Goal: Information Seeking & Learning: Learn about a topic

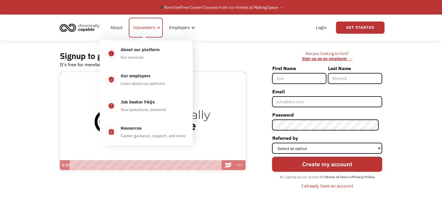
click at [140, 26] on div "Jobseekers" at bounding box center [144, 27] width 22 height 7
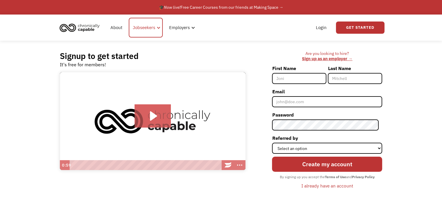
click at [140, 26] on div "Jobseekers" at bounding box center [144, 27] width 22 height 7
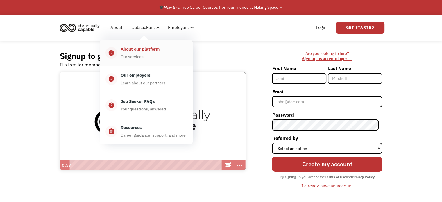
click at [132, 59] on div "Our services" at bounding box center [132, 56] width 23 height 7
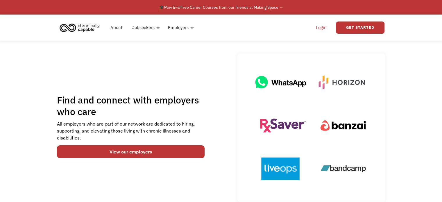
click at [318, 26] on link "Login" at bounding box center [321, 27] width 18 height 19
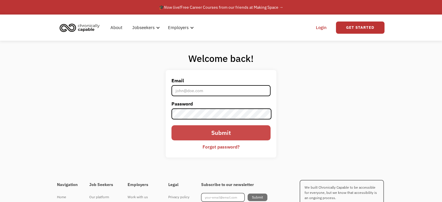
type input "la.jacobsen07@gmail.com"
click at [210, 132] on input "Submit" at bounding box center [220, 132] width 99 height 15
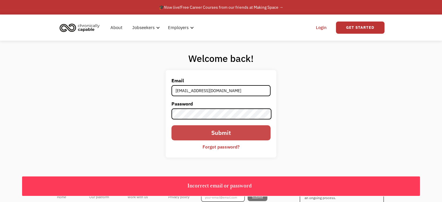
click at [240, 133] on input "Submit" at bounding box center [220, 132] width 99 height 15
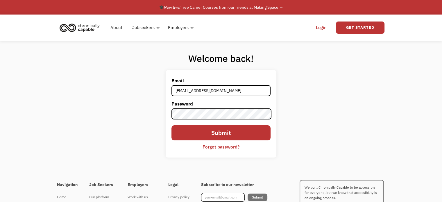
click at [215, 141] on form "Email la.jacobsen07@gmail.com Password Submit Forgot password?" at bounding box center [220, 114] width 99 height 76
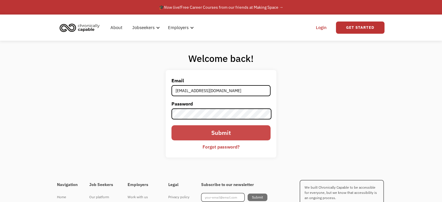
click at [213, 136] on input "Submit" at bounding box center [220, 132] width 99 height 15
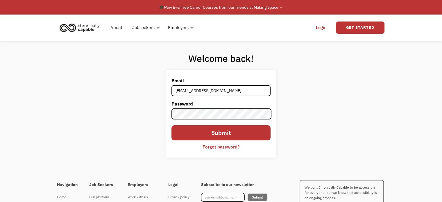
click at [215, 146] on div "Forgot password?" at bounding box center [221, 146] width 37 height 7
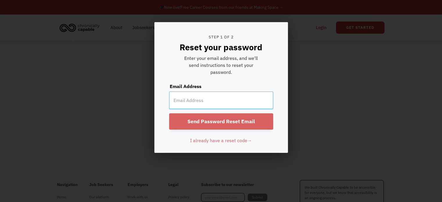
click at [174, 105] on input "email" at bounding box center [221, 100] width 104 height 17
type input "[EMAIL_ADDRESS][DOMAIN_NAME]"
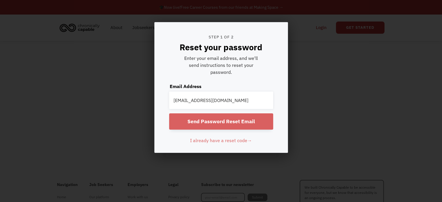
click at [214, 121] on input "Send Password Reset Email" at bounding box center [221, 121] width 104 height 16
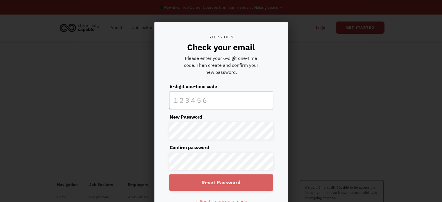
paste input "571240"
type input "571240"
click at [201, 181] on input "Reset Password" at bounding box center [221, 182] width 104 height 16
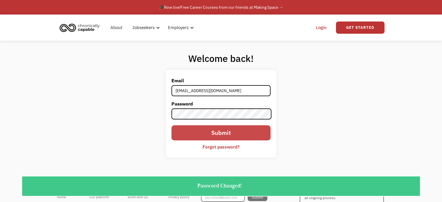
click at [194, 133] on input "Submit" at bounding box center [220, 132] width 99 height 15
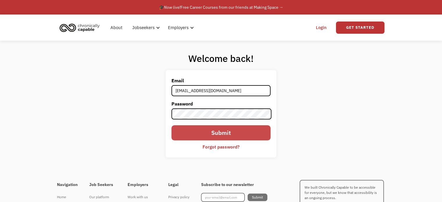
click at [228, 130] on input "Submit" at bounding box center [220, 132] width 99 height 15
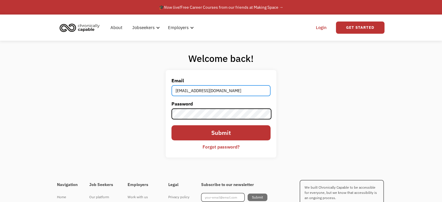
click at [240, 88] on input "[EMAIL_ADDRESS][DOMAIN_NAME]" at bounding box center [220, 90] width 99 height 11
type input "571240"
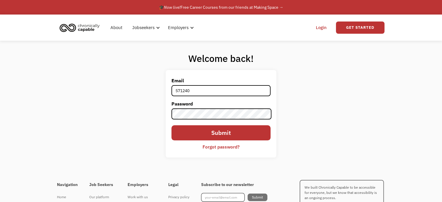
drag, startPoint x: 200, startPoint y: 93, endPoint x: 126, endPoint y: 102, distance: 74.6
click at [126, 102] on div "Welcome back! Email 571240 Password Submit Forgot password? Thank you! Your sub…" at bounding box center [221, 107] width 442 height 133
type input "[EMAIL_ADDRESS][DOMAIN_NAME]"
click at [171, 125] on input "Submit" at bounding box center [220, 132] width 99 height 15
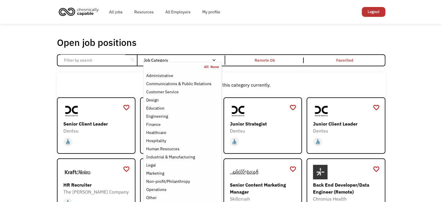
click at [217, 56] on div "Job Category" at bounding box center [182, 60] width 78 height 9
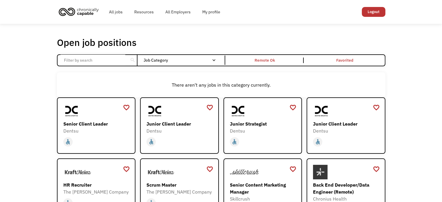
click at [217, 56] on div "Job Category" at bounding box center [182, 60] width 78 height 9
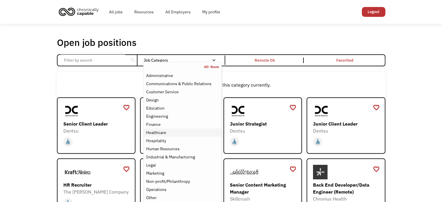
click at [160, 130] on div "Healthcare" at bounding box center [156, 132] width 20 height 7
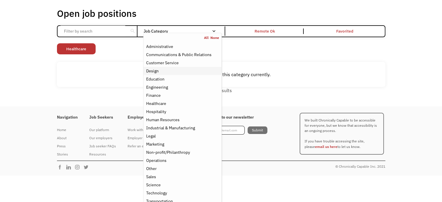
scroll to position [35, 0]
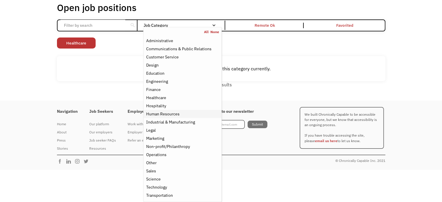
click at [164, 111] on div "Human Resources" at bounding box center [162, 113] width 33 height 7
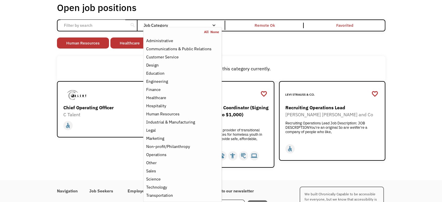
click at [297, 49] on div "Non-profit/Philanthropy Other Transportation Technology Science Sales Operation…" at bounding box center [221, 43] width 328 height 12
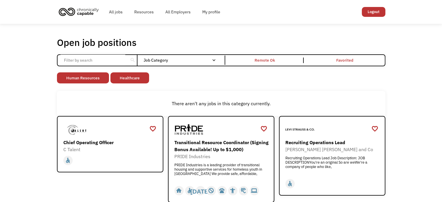
click at [76, 59] on input "Email Form" at bounding box center [92, 60] width 65 height 11
click at [81, 56] on input "Email Form" at bounding box center [92, 60] width 65 height 11
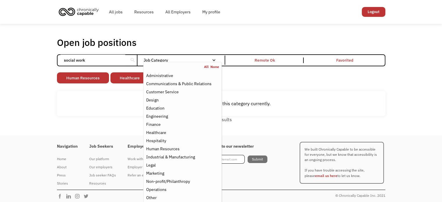
type input "social work"
click at [207, 67] on link "All" at bounding box center [207, 67] width 6 height 5
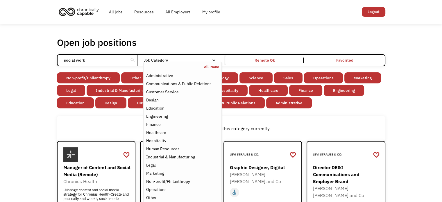
click at [26, 85] on div "Open job positions You have X liked items Search social work search Filter by c…" at bounding box center [221, 184] width 442 height 321
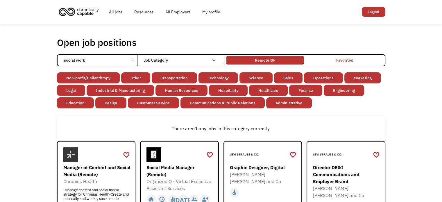
click at [262, 59] on div "Remote Ok" at bounding box center [265, 60] width 20 height 7
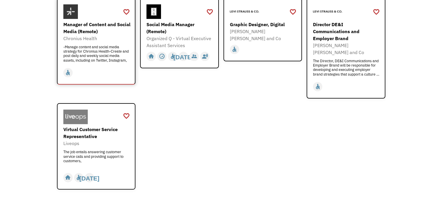
scroll to position [145, 0]
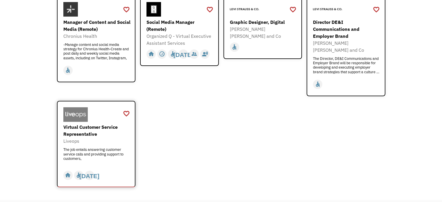
click at [93, 124] on div "Virtual Customer Service Representative" at bounding box center [96, 131] width 67 height 14
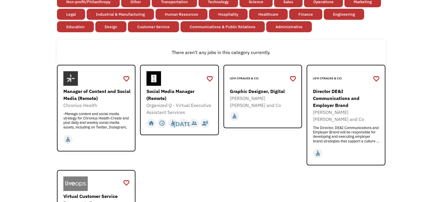
scroll to position [0, 0]
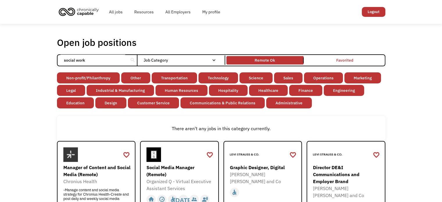
drag, startPoint x: 97, startPoint y: 58, endPoint x: 31, endPoint y: 58, distance: 66.6
click at [31, 58] on div "Open job positions You have X liked items Search social work search Filter by c…" at bounding box center [221, 184] width 442 height 321
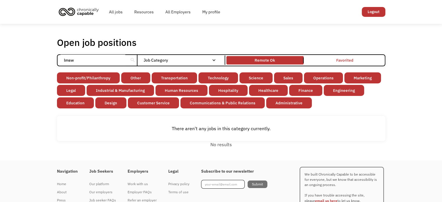
type input "lmsw"
click input "Email Form" at bounding box center [0, 0] width 0 height 0
drag, startPoint x: 100, startPoint y: 58, endPoint x: 48, endPoint y: 58, distance: 52.0
click at [48, 58] on div "Open job positions You have X liked items Search lmsw search Filter by category…" at bounding box center [221, 92] width 442 height 137
type input "mental health"
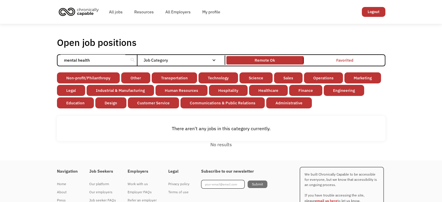
click input "Email Form" at bounding box center [0, 0] width 0 height 0
click at [77, 78] on link "Non-profit/Philanthropy" at bounding box center [88, 77] width 63 height 11
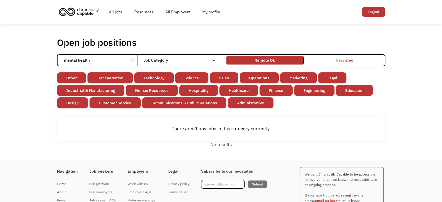
drag, startPoint x: 117, startPoint y: 57, endPoint x: 38, endPoint y: 57, distance: 78.5
click at [38, 57] on div "Open job positions You have X liked items Search mental health search Filter by…" at bounding box center [221, 92] width 442 height 137
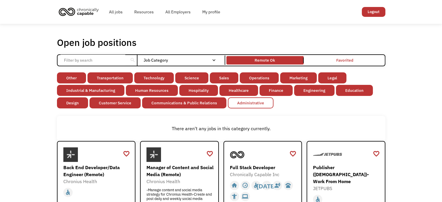
click at [245, 102] on link "Administrative" at bounding box center [251, 102] width 46 height 11
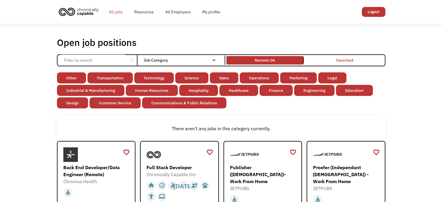
click at [117, 10] on link "All jobs" at bounding box center [115, 12] width 25 height 19
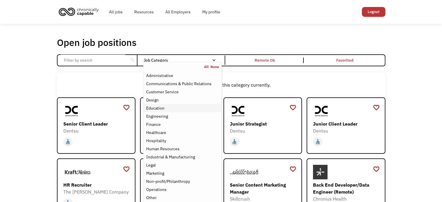
click at [160, 107] on div "Education" at bounding box center [155, 108] width 18 height 7
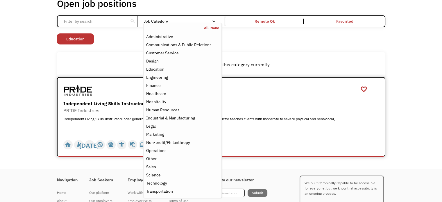
scroll to position [58, 0]
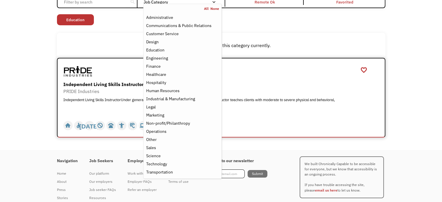
click at [102, 85] on div "Independent Living Skills Instructor" at bounding box center [221, 84] width 317 height 7
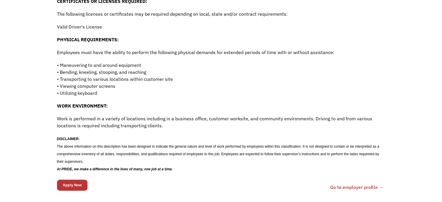
scroll to position [407, 0]
